Goal: Task Accomplishment & Management: Use online tool/utility

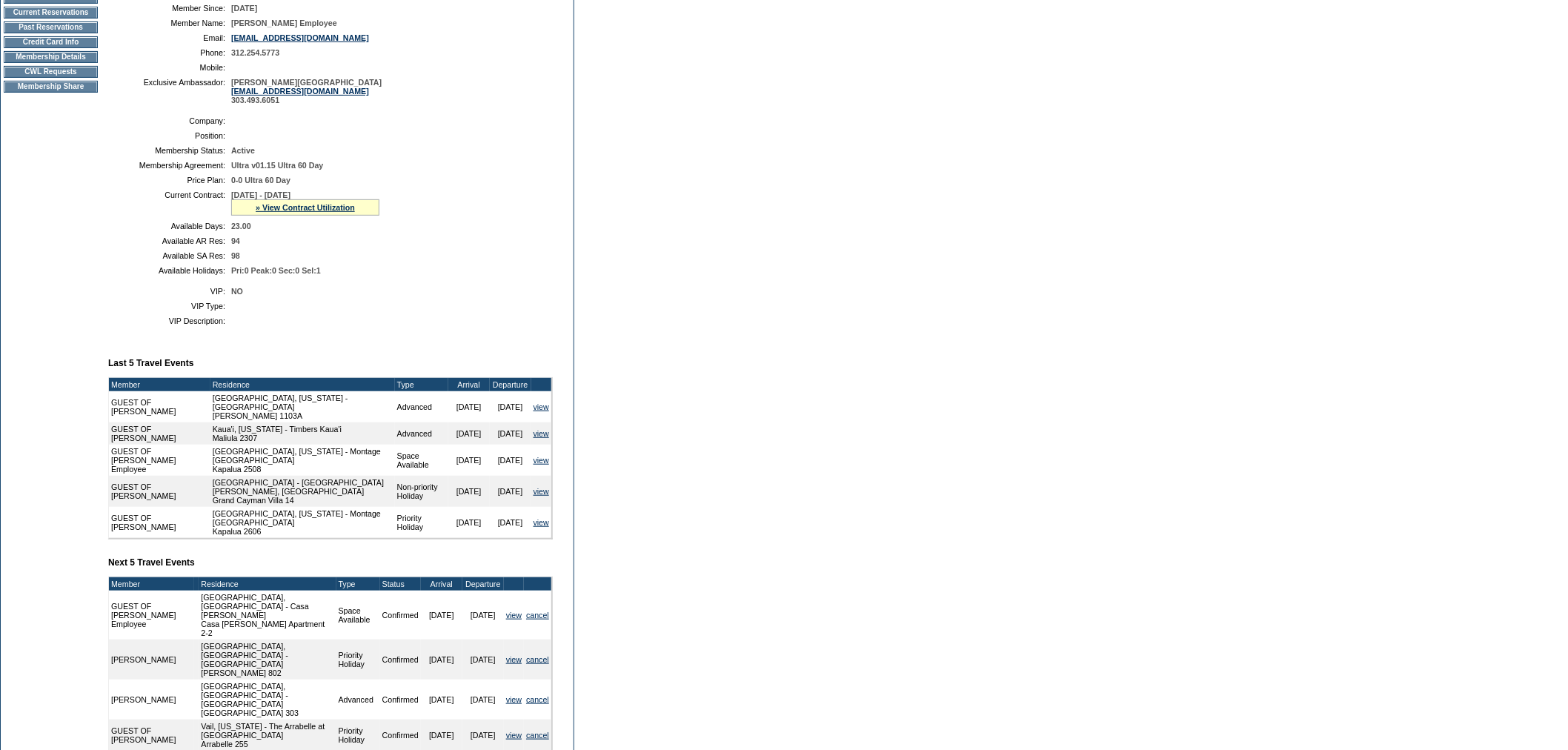
scroll to position [247, 0]
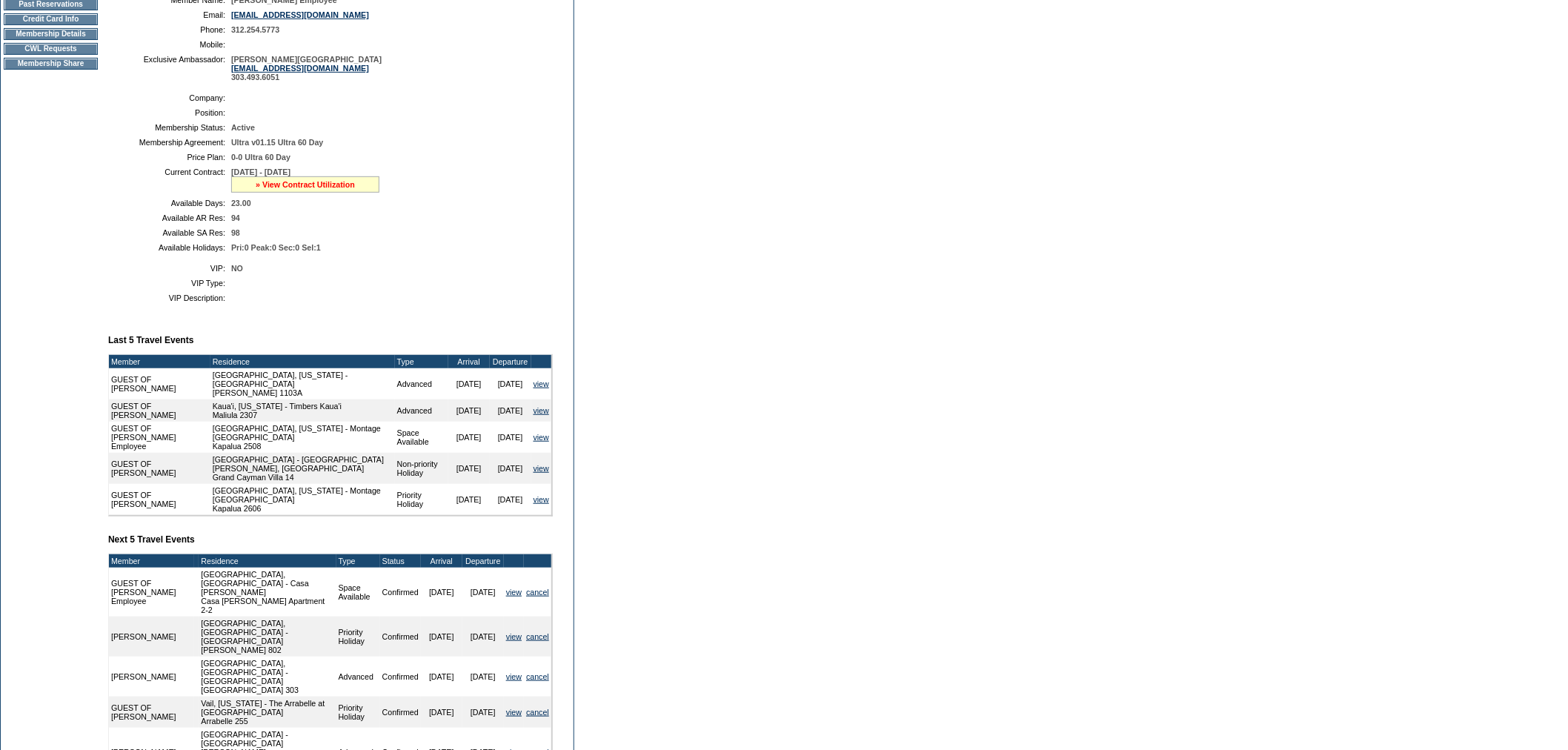
click at [317, 189] on link "» View Contract Utilization" at bounding box center [305, 184] width 99 height 9
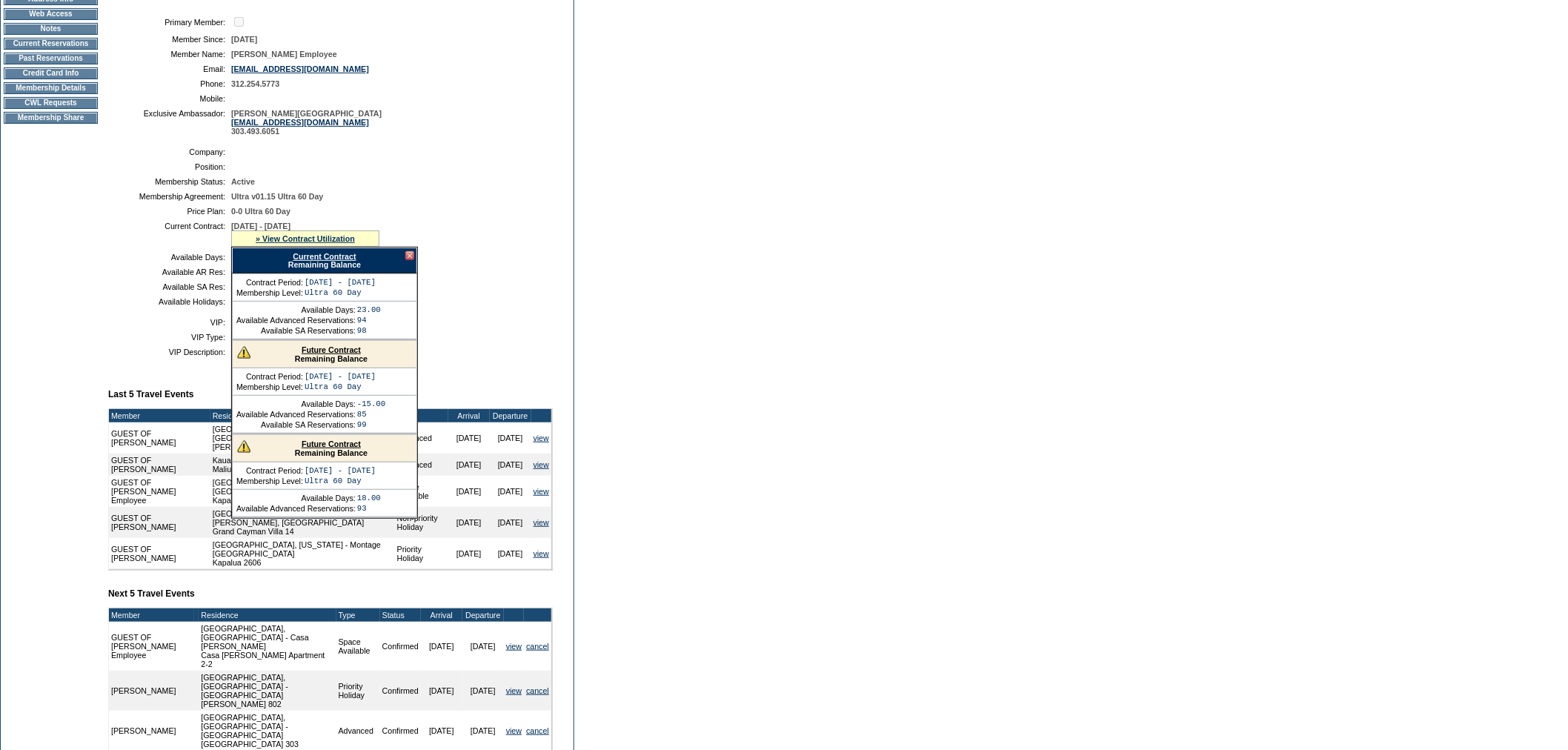
scroll to position [0, 0]
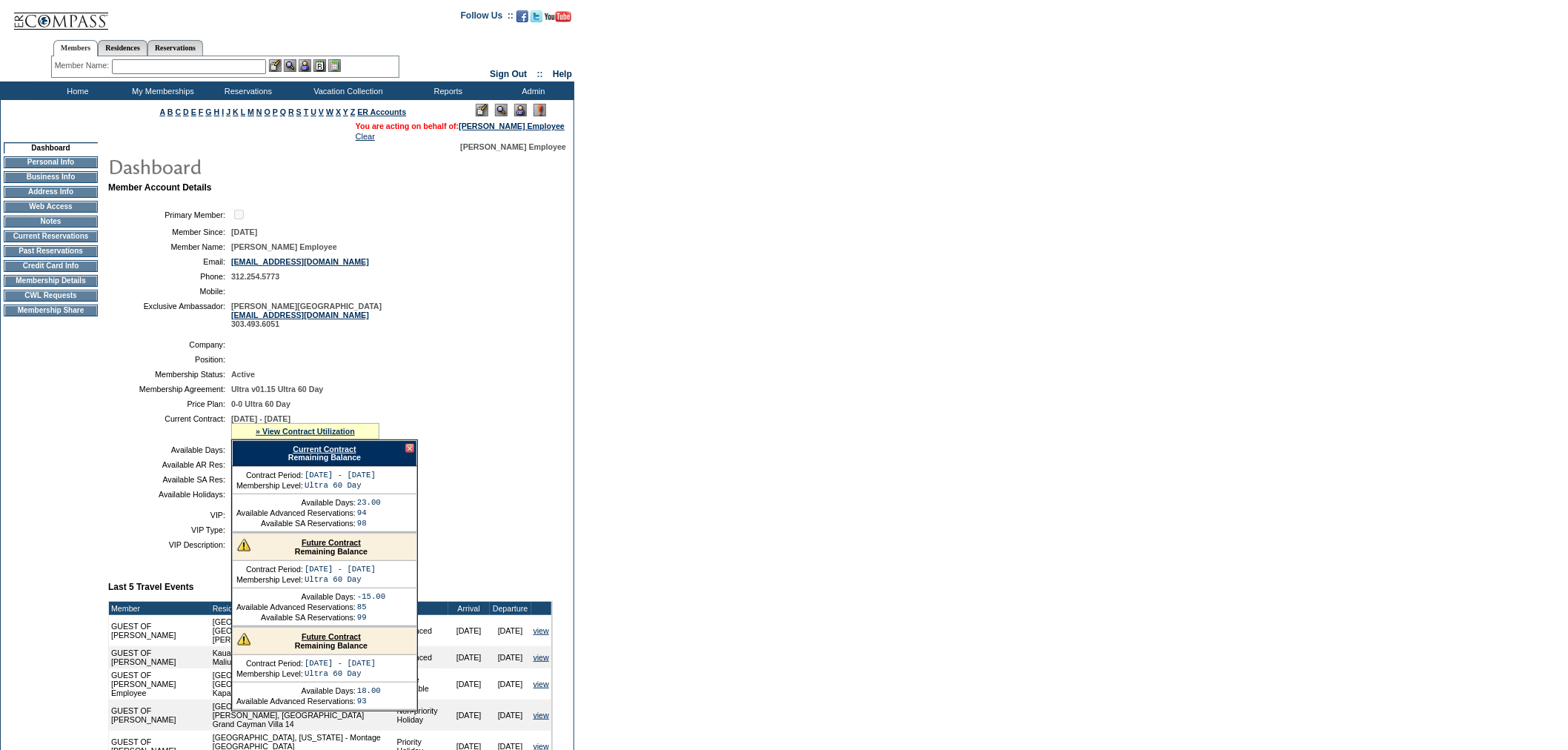
click at [167, 63] on input "text" at bounding box center [189, 67] width 154 height 15
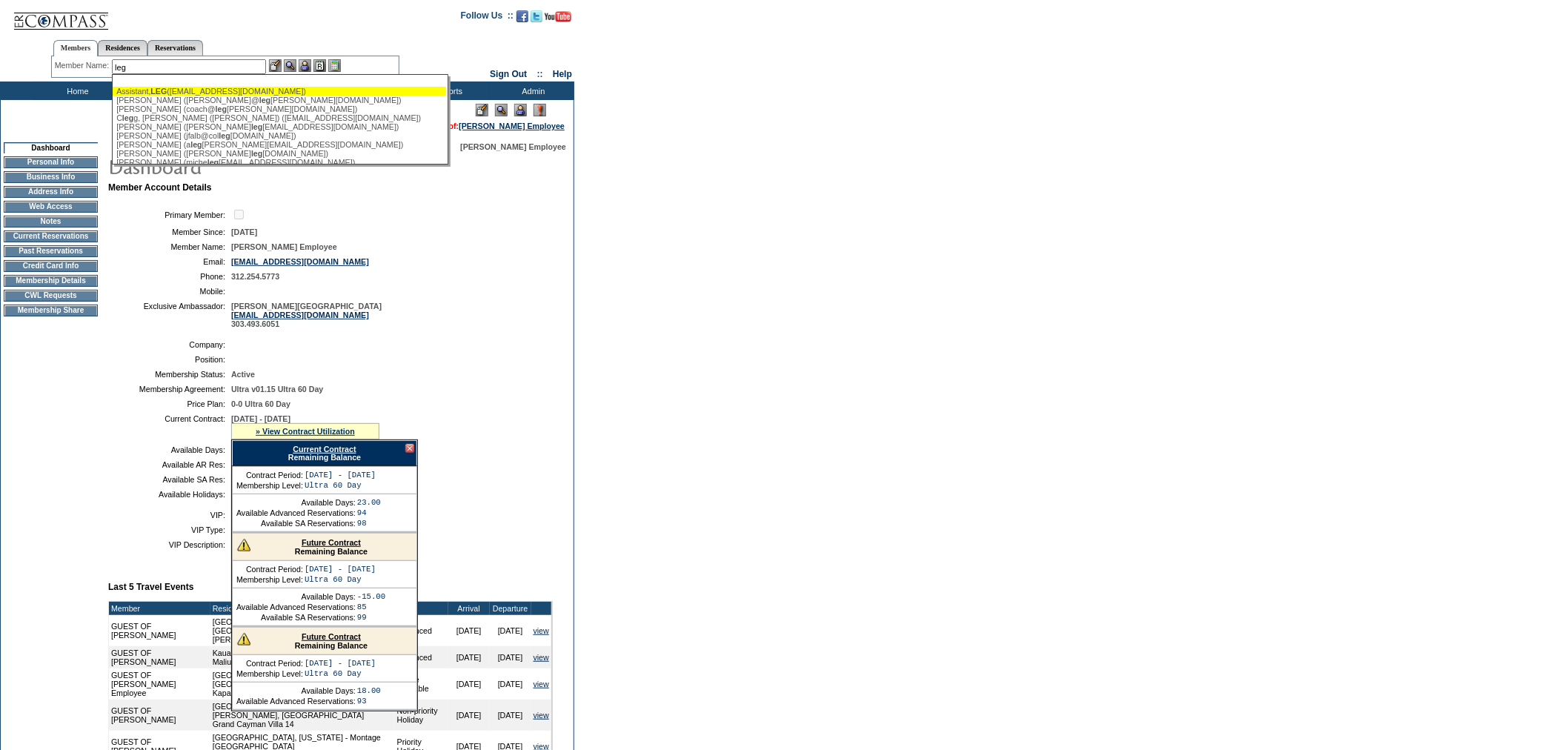
click at [190, 92] on div "Assistant, LEG ([EMAIL_ADDRESS][DOMAIN_NAME])" at bounding box center [279, 91] width 326 height 9
type input "Assistant, LEG ([EMAIL_ADDRESS][DOMAIN_NAME])"
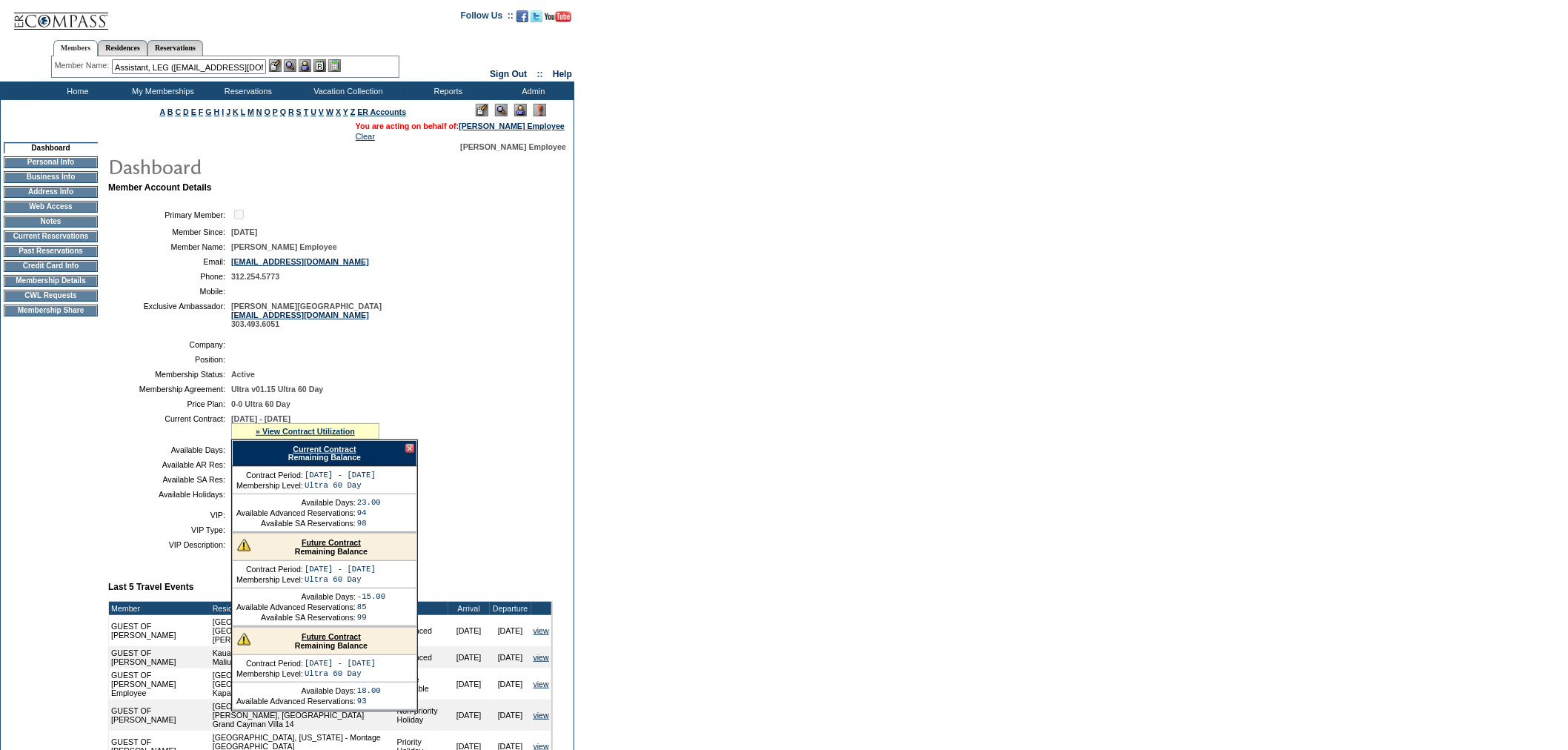
drag, startPoint x: 404, startPoint y: 463, endPoint x: 410, endPoint y: 454, distance: 10.8
click at [405, 453] on div at bounding box center [409, 448] width 9 height 9
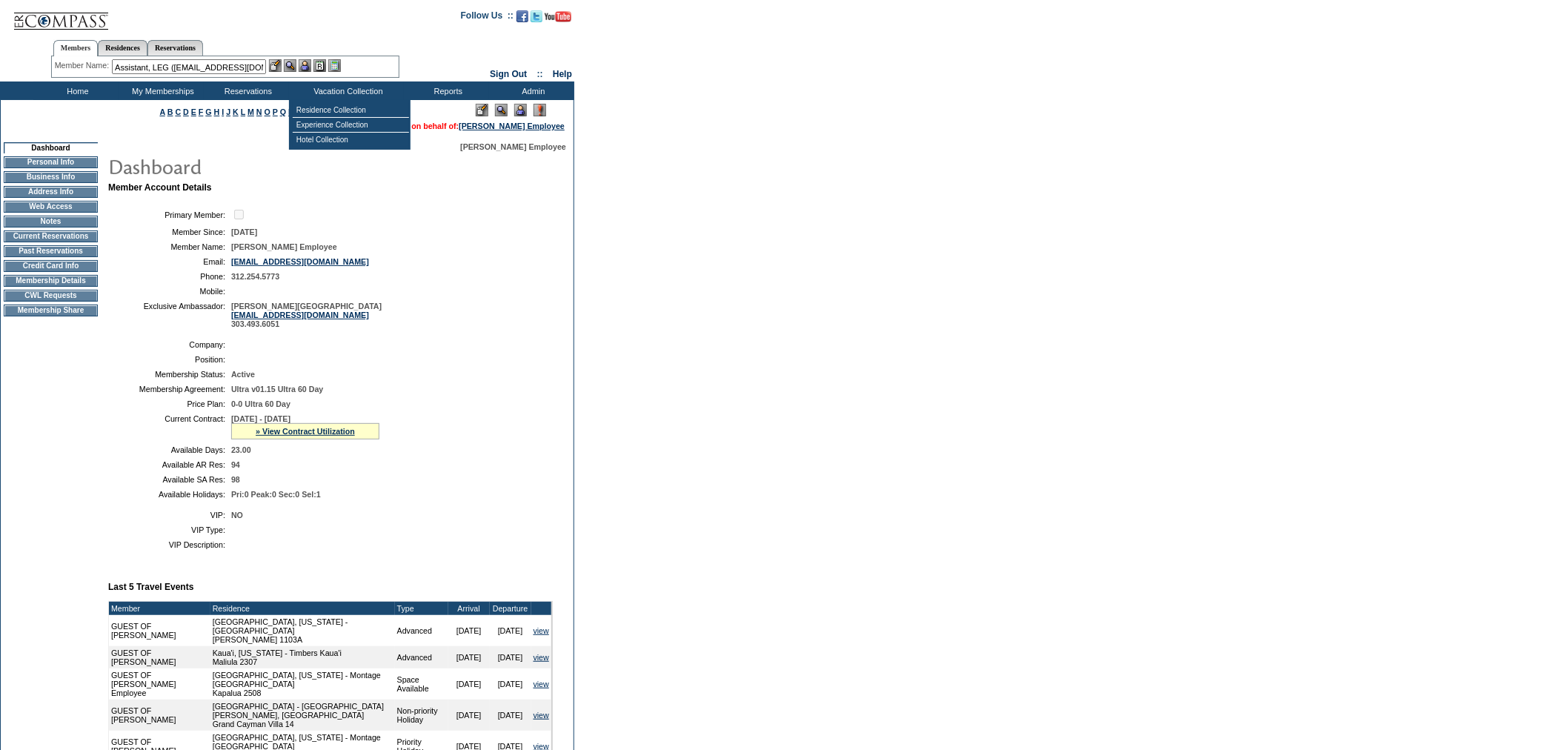
click at [290, 65] on img at bounding box center [290, 66] width 13 height 13
click at [524, 110] on img at bounding box center [520, 110] width 13 height 13
